Goal: Task Accomplishment & Management: Manage account settings

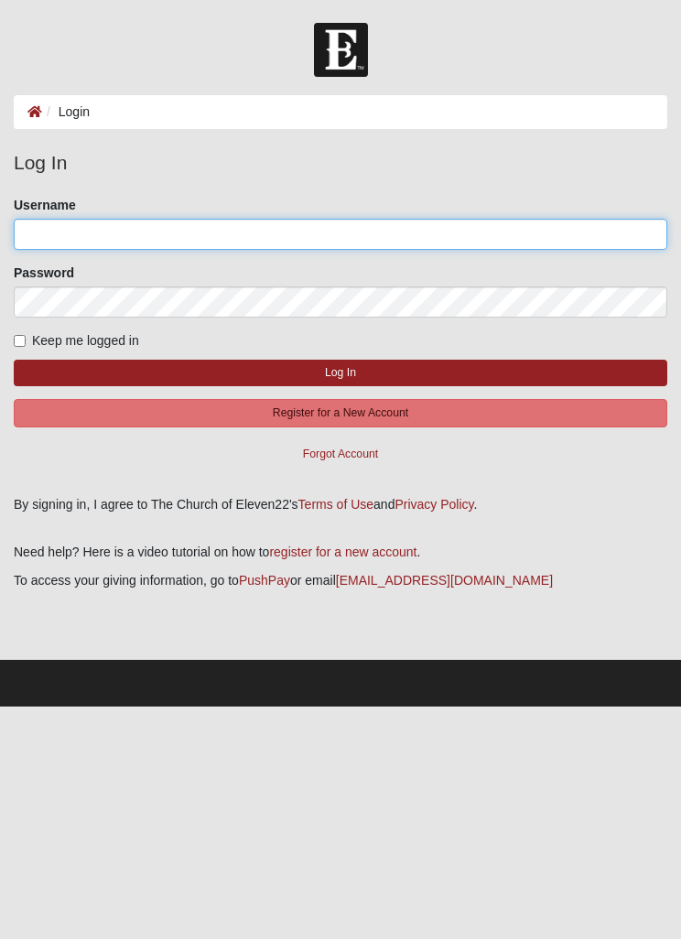
click at [378, 221] on input "Username" at bounding box center [340, 234] width 653 height 31
type input "flcynthia"
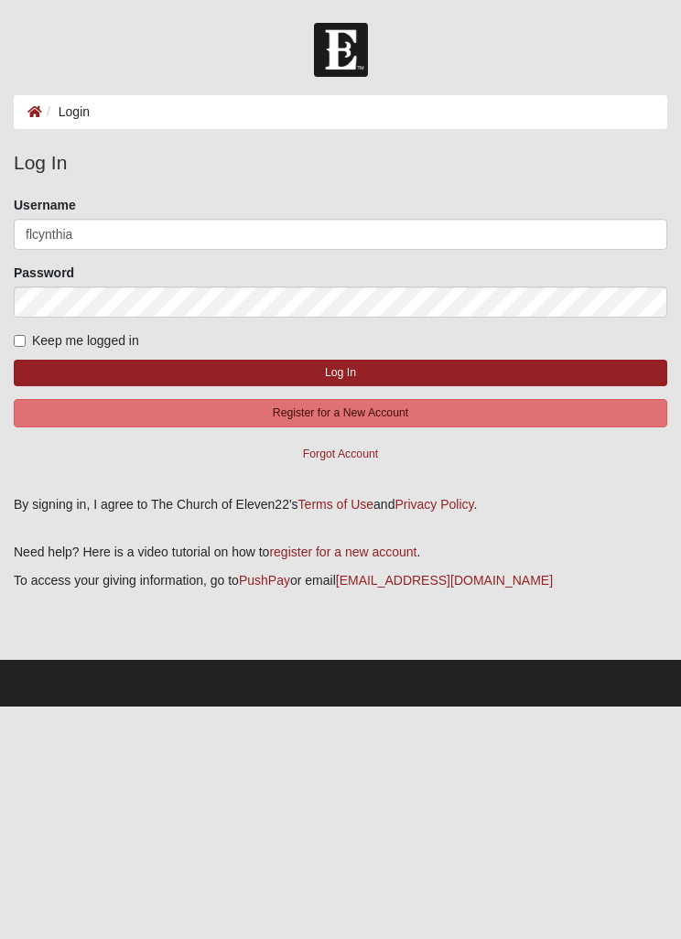
click at [340, 372] on button "Log In" at bounding box center [340, 373] width 653 height 27
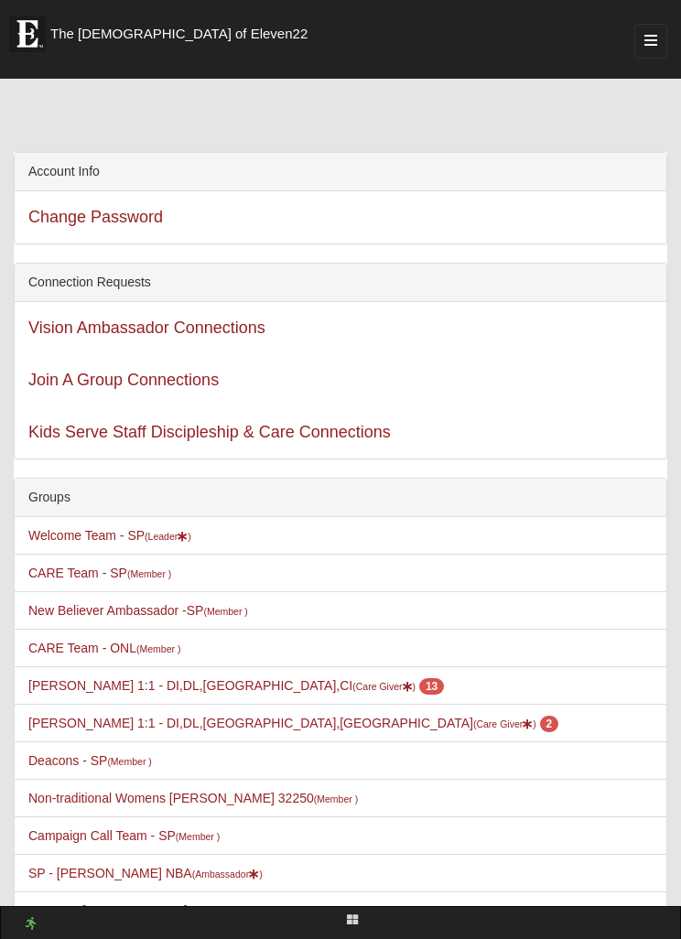
click at [124, 528] on link "Welcome Team - SP (Leader )" at bounding box center [109, 535] width 163 height 15
click at [143, 540] on link "Welcome Team - SP (Leader )" at bounding box center [109, 535] width 163 height 15
click at [43, 528] on link "Welcome Team - SP (Leader )" at bounding box center [109, 535] width 163 height 15
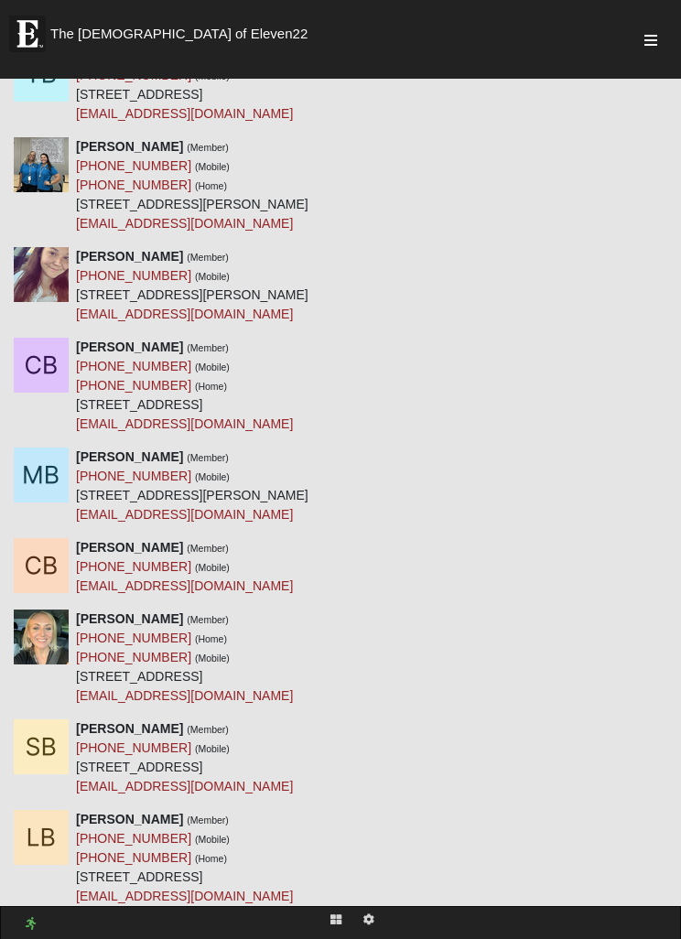
scroll to position [3444, 0]
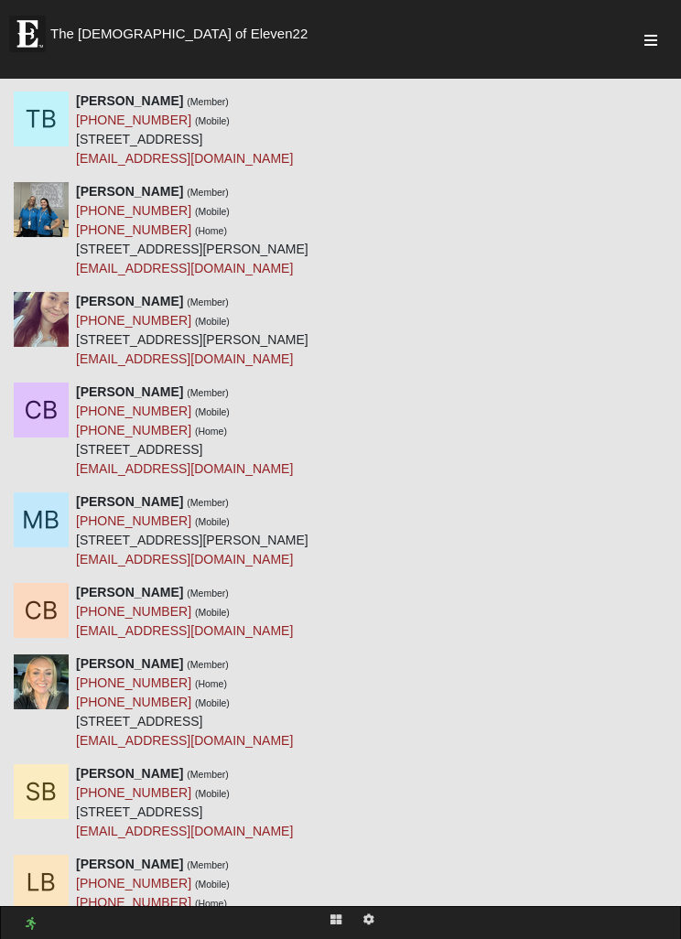
click at [661, 56] on button "button" at bounding box center [650, 41] width 33 height 35
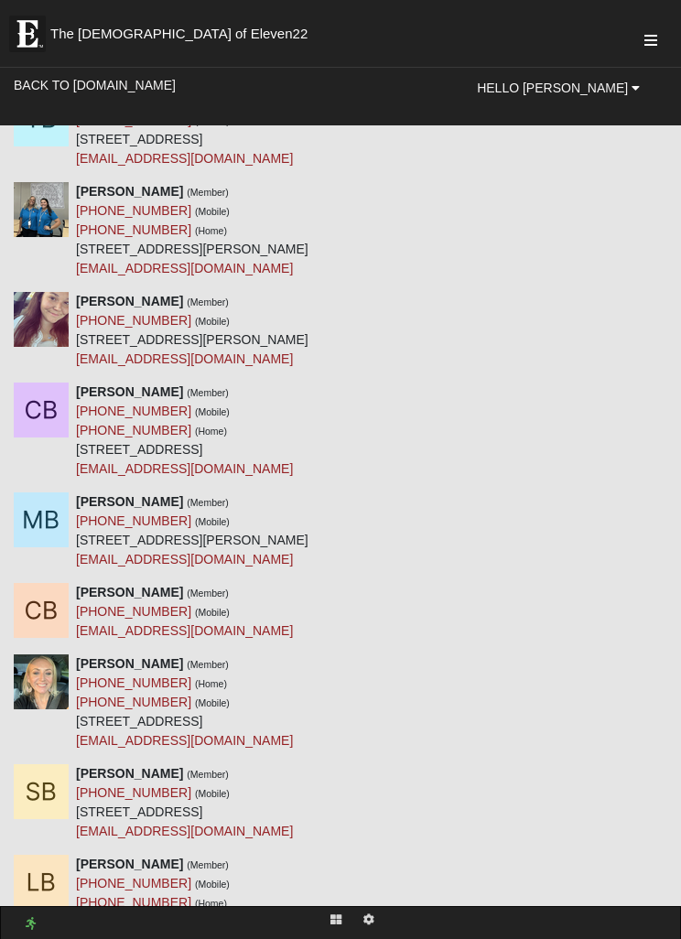
click at [590, 85] on span "Hello [PERSON_NAME]" at bounding box center [552, 88] width 151 height 15
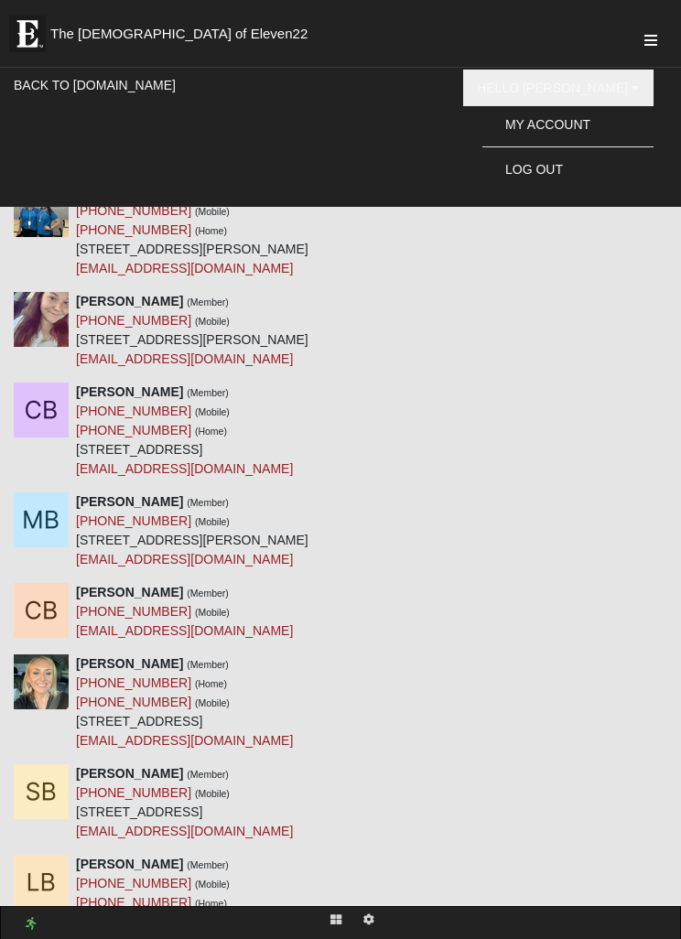
click at [613, 112] on link "My Account" at bounding box center [567, 124] width 171 height 27
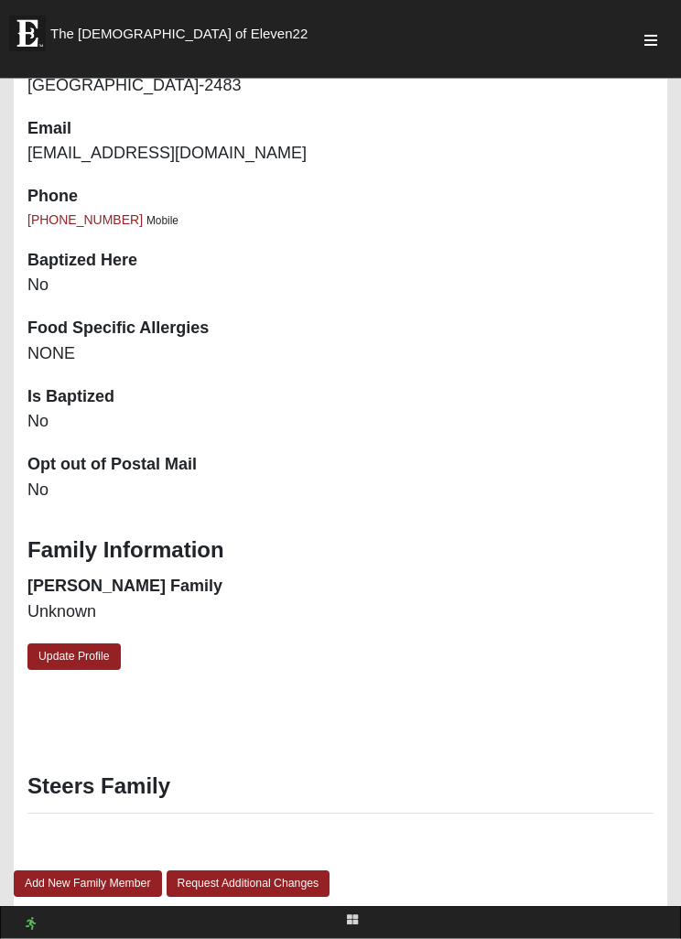
scroll to position [2398, 0]
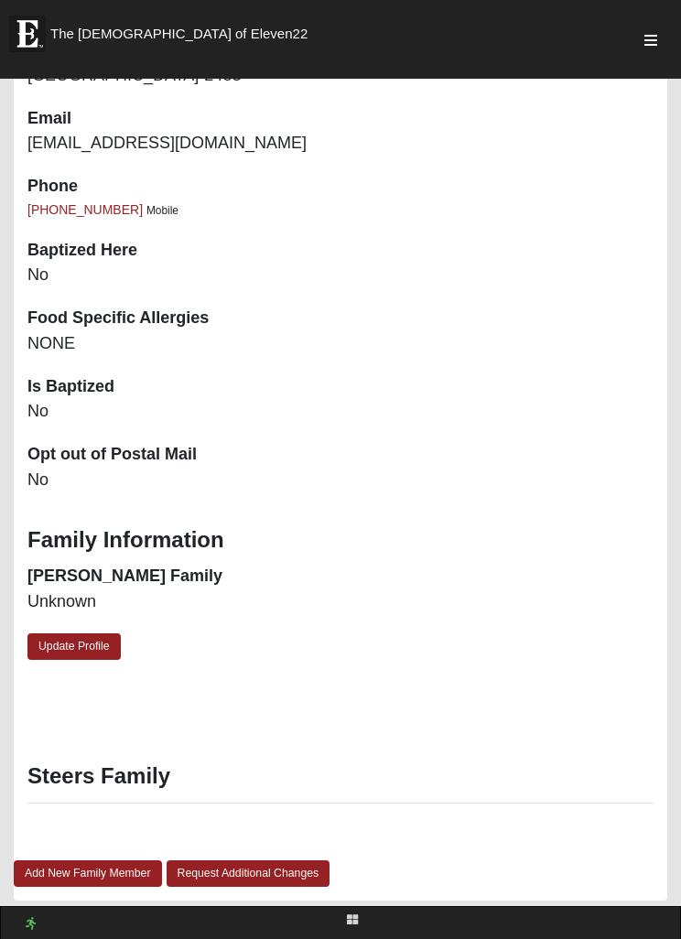
click at [63, 635] on link "Update Profile" at bounding box center [73, 646] width 93 height 27
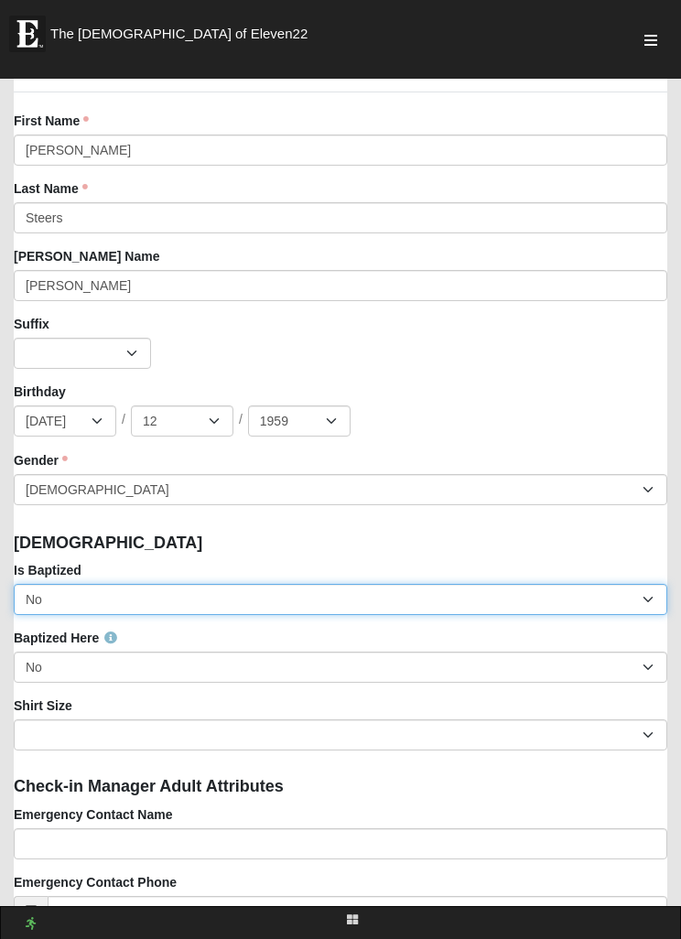
click at [651, 590] on select "No Yes" at bounding box center [340, 599] width 653 height 31
select select "True"
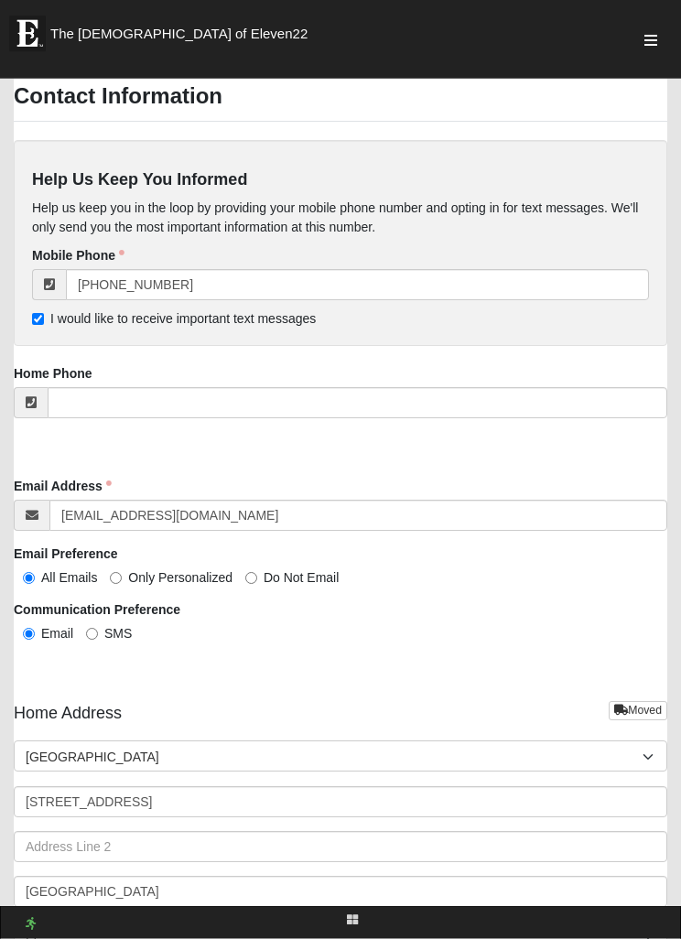
scroll to position [4194, 0]
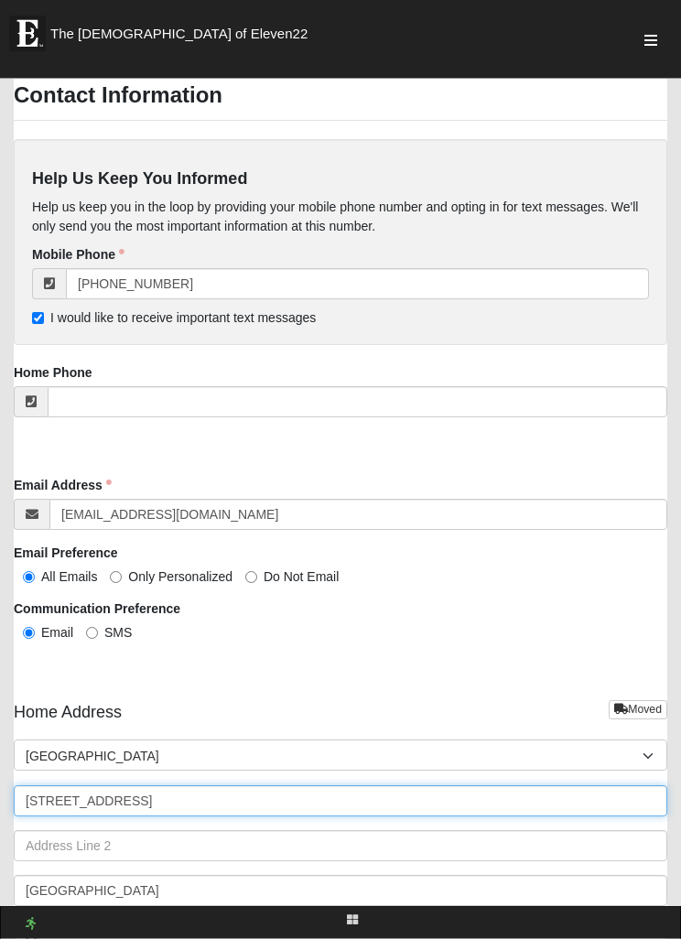
click at [215, 794] on input "4424 Royal Tern Ct" at bounding box center [340, 801] width 653 height 31
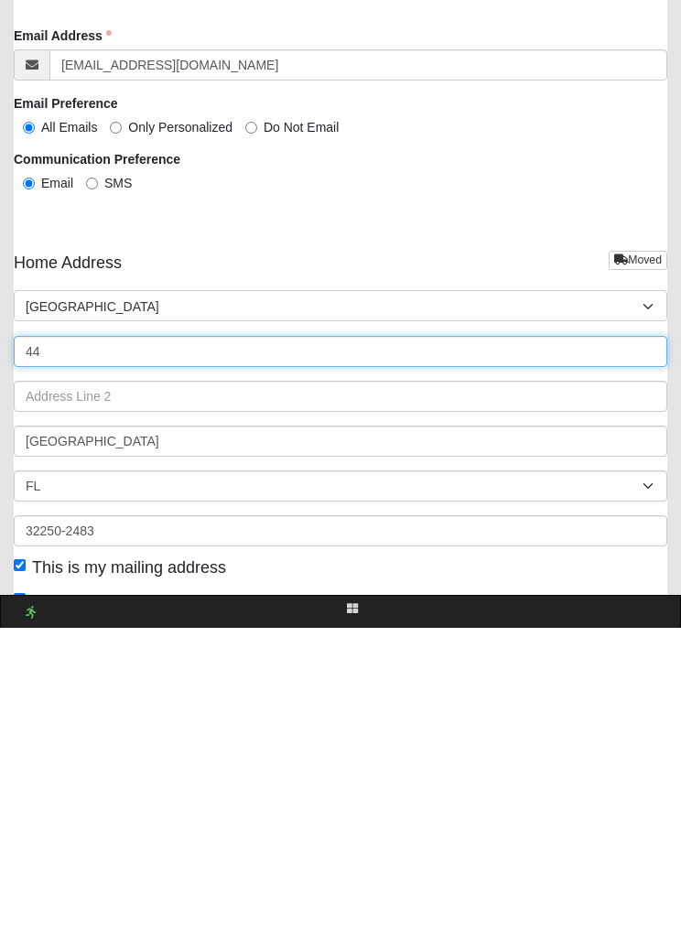
type input "4"
type input "[STREET_ADDRESS][PERSON_NAME]"
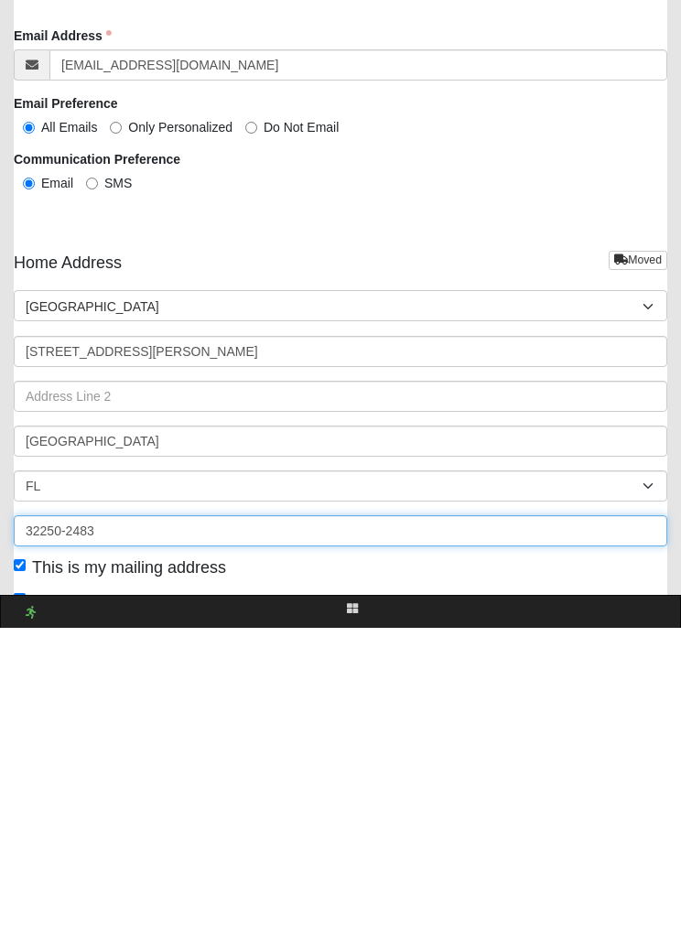
click at [103, 826] on input "32250-2483" at bounding box center [340, 841] width 653 height 31
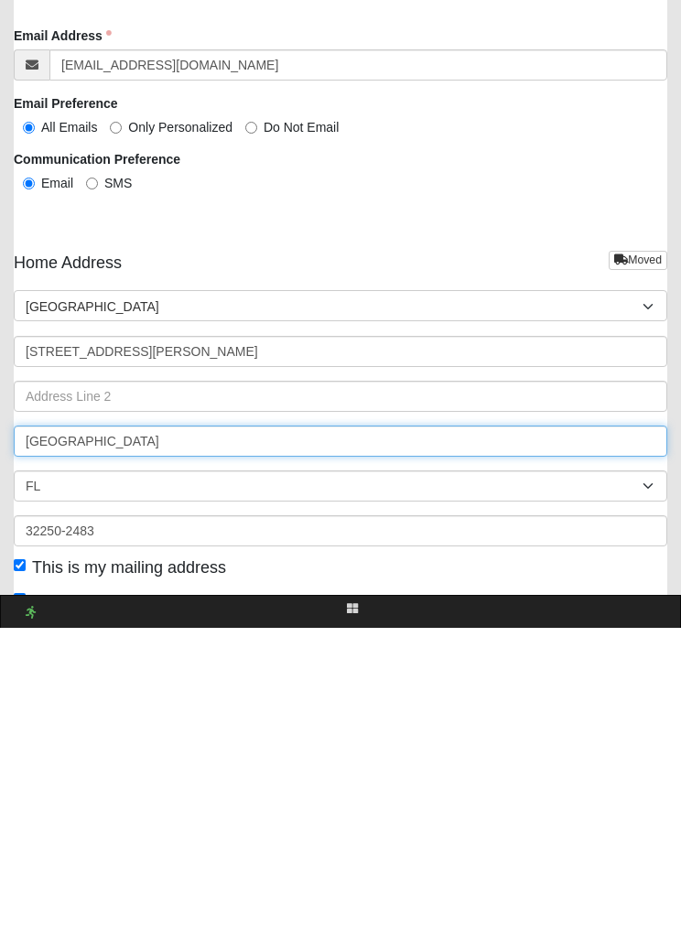
click at [146, 737] on input "Jacksonville Beach" at bounding box center [340, 752] width 653 height 31
type input "Jacksonville"
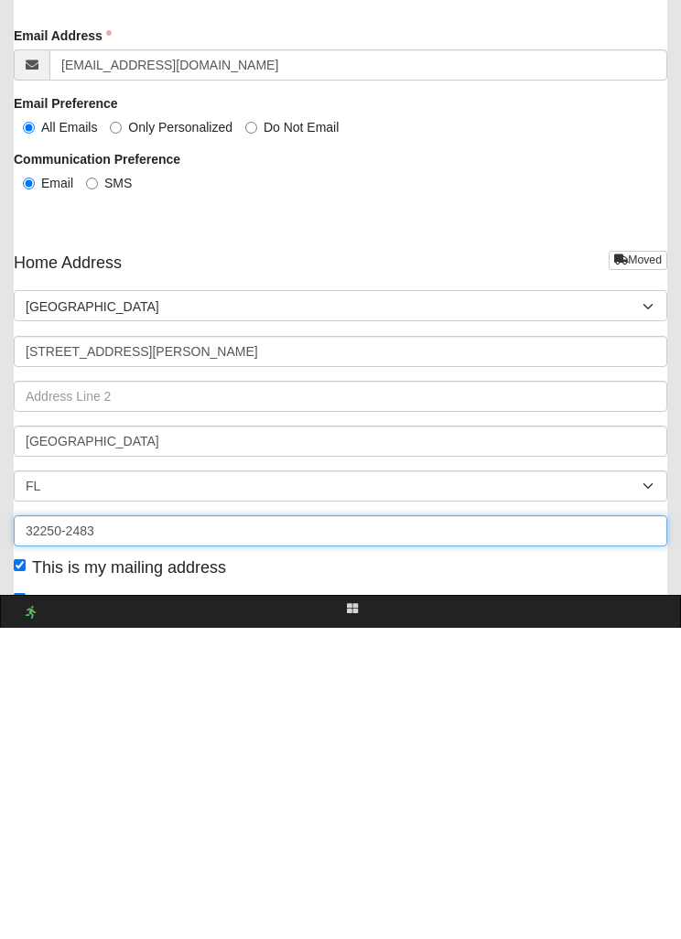
click at [94, 826] on input "32250-2483" at bounding box center [340, 841] width 653 height 31
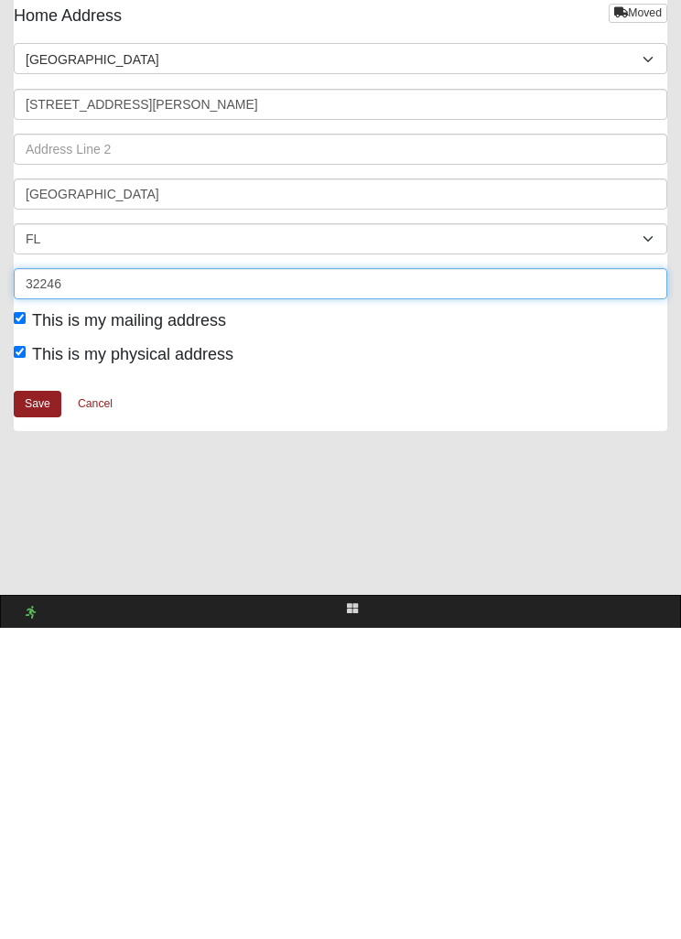
scroll to position [4581, 0]
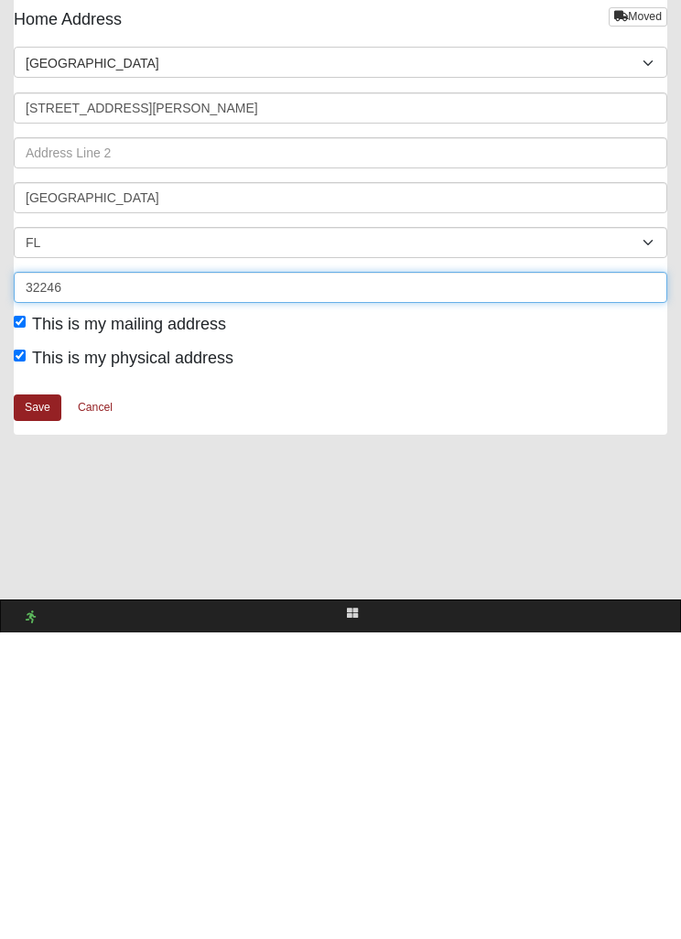
type input "32246"
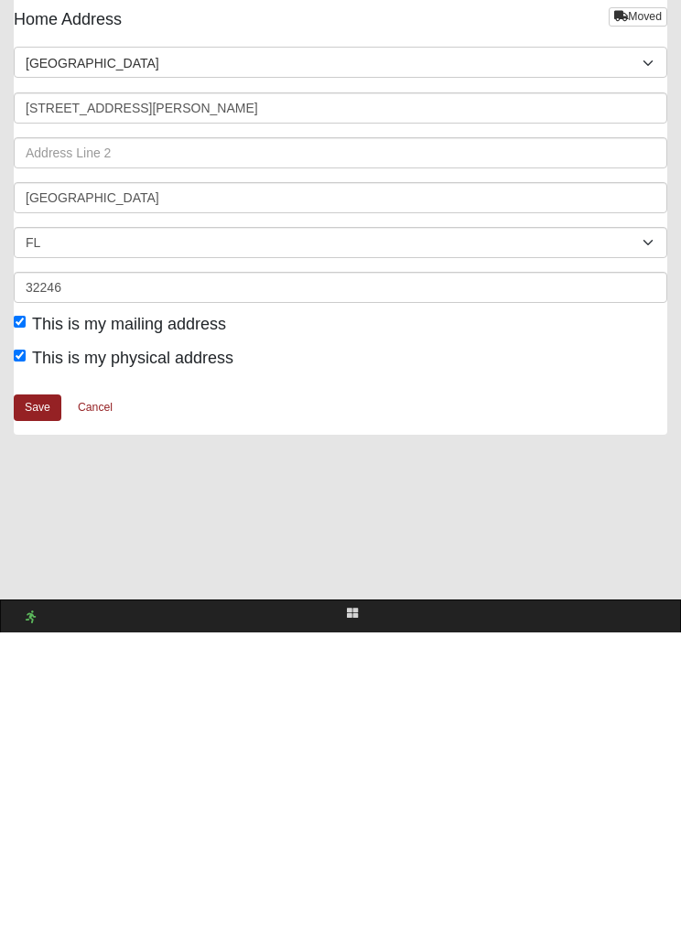
click at [30, 701] on link "Save" at bounding box center [38, 714] width 48 height 27
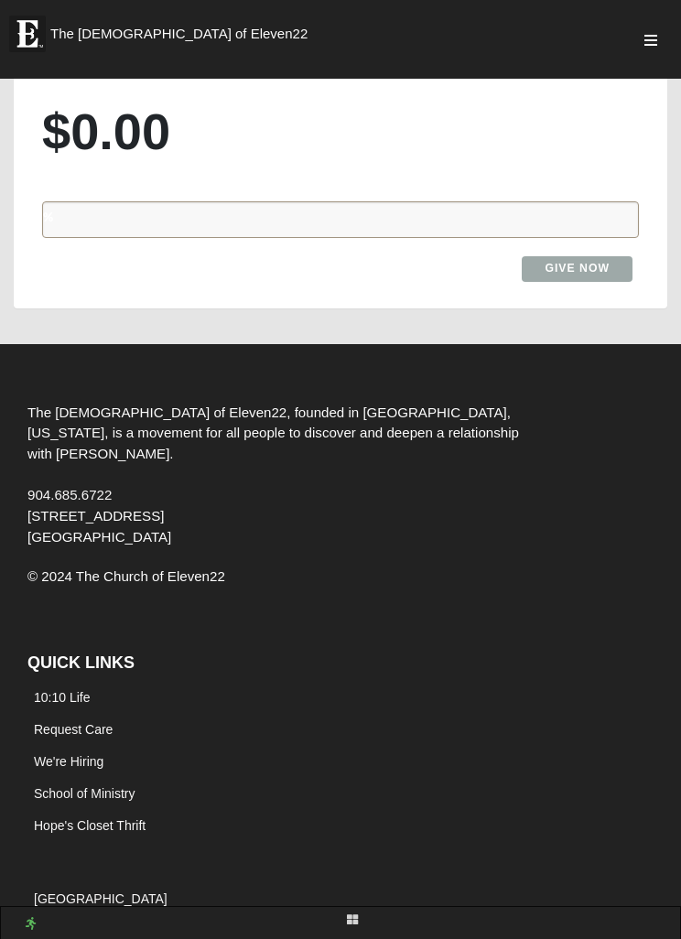
scroll to position [4094, 0]
